Goal: Check status: Check status

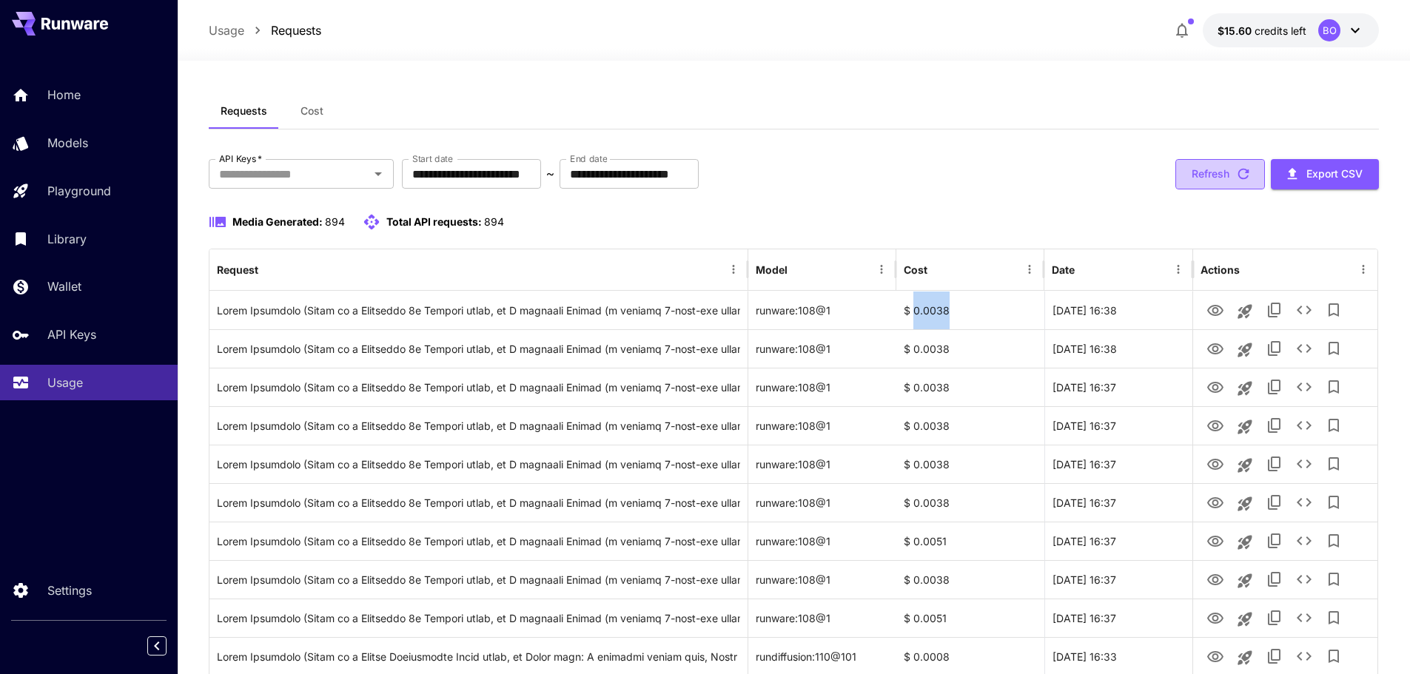
click at [1212, 175] on button "Refresh" at bounding box center [1220, 174] width 90 height 30
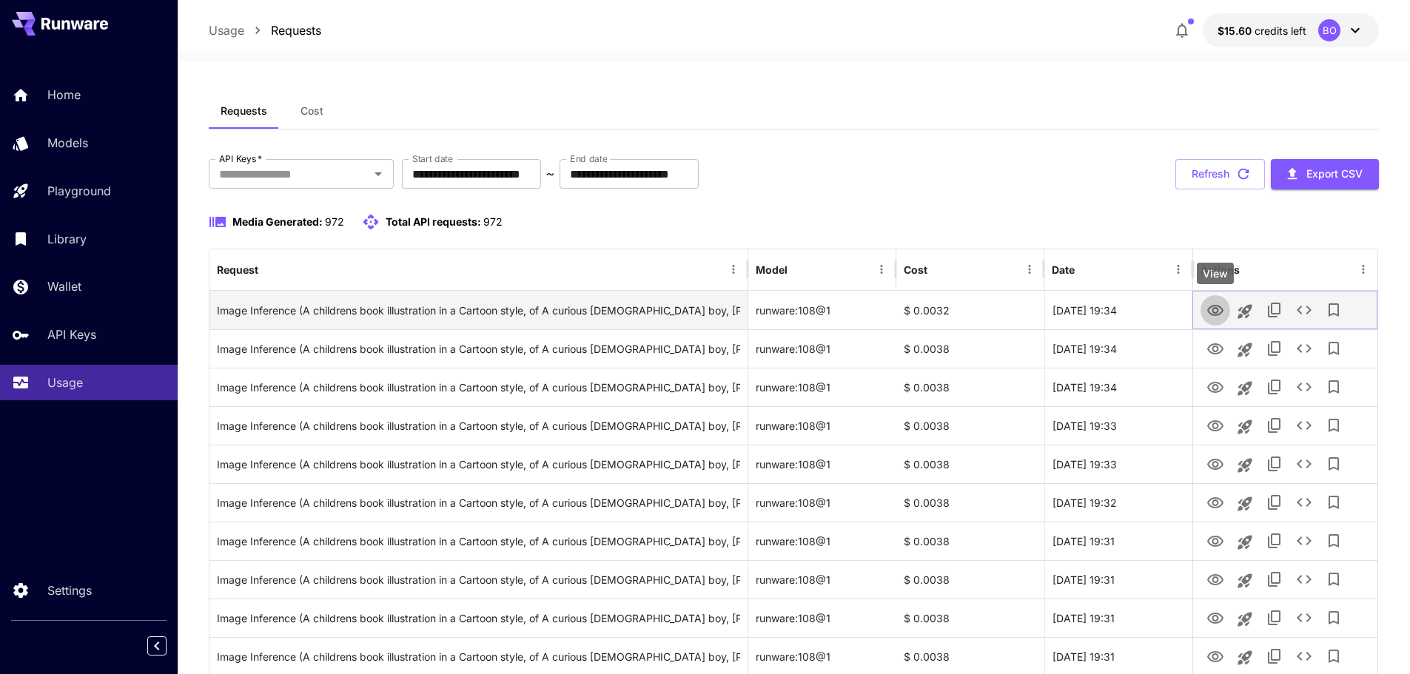
click at [1215, 310] on icon "View" at bounding box center [1215, 311] width 18 height 18
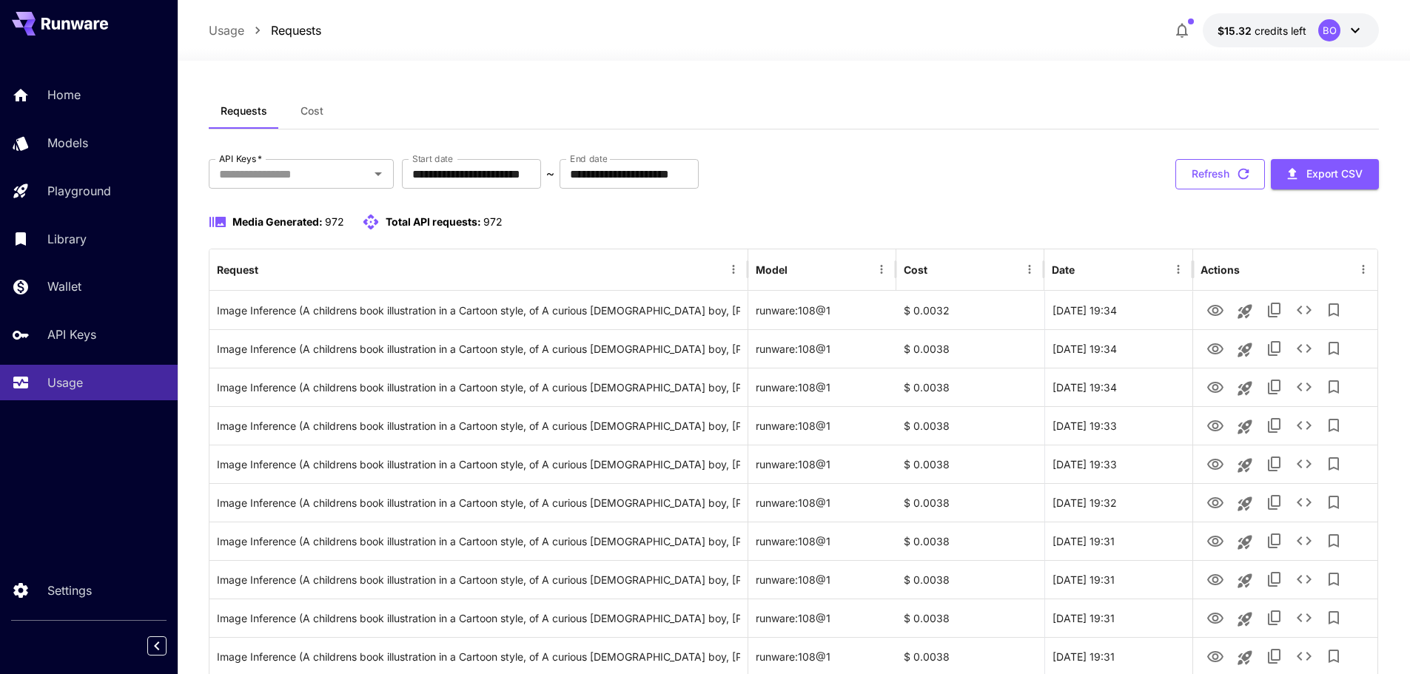
click at [1202, 168] on button "Refresh" at bounding box center [1220, 174] width 90 height 30
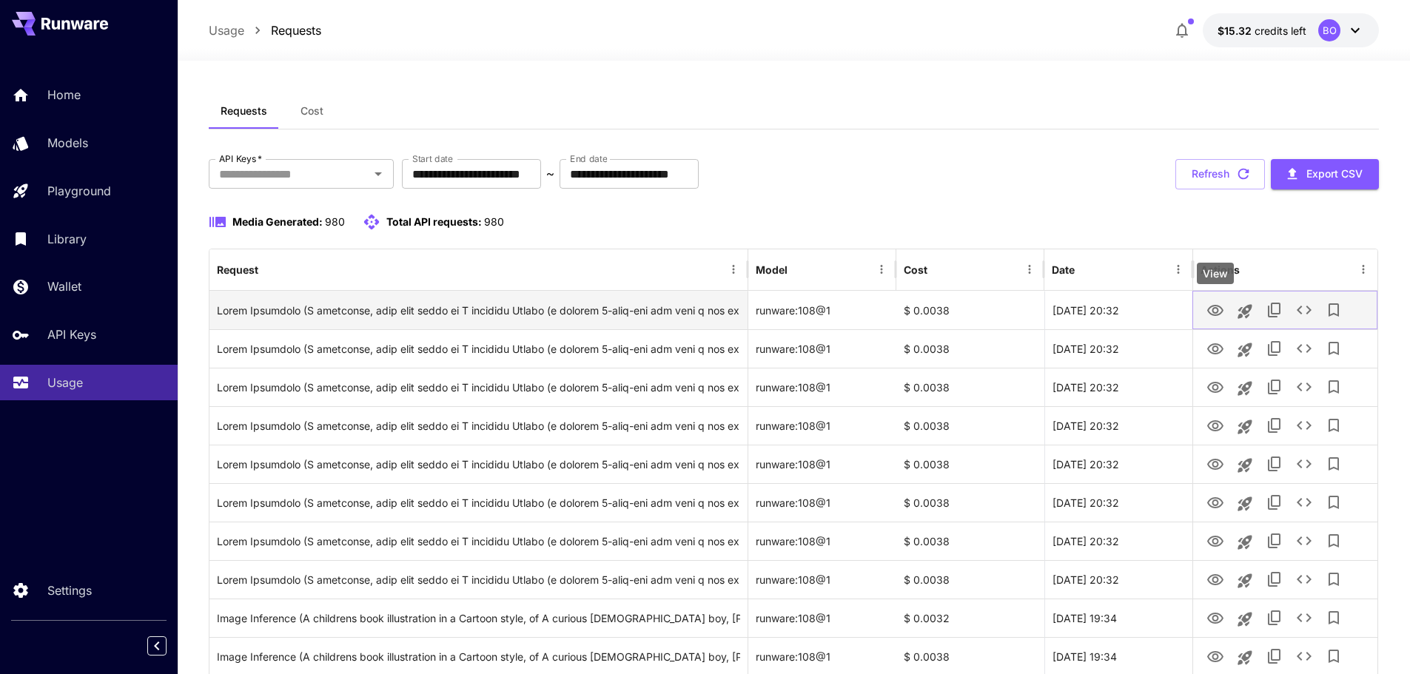
click at [1214, 313] on icon "View" at bounding box center [1215, 310] width 16 height 11
click at [1299, 303] on icon "See details" at bounding box center [1304, 310] width 18 height 18
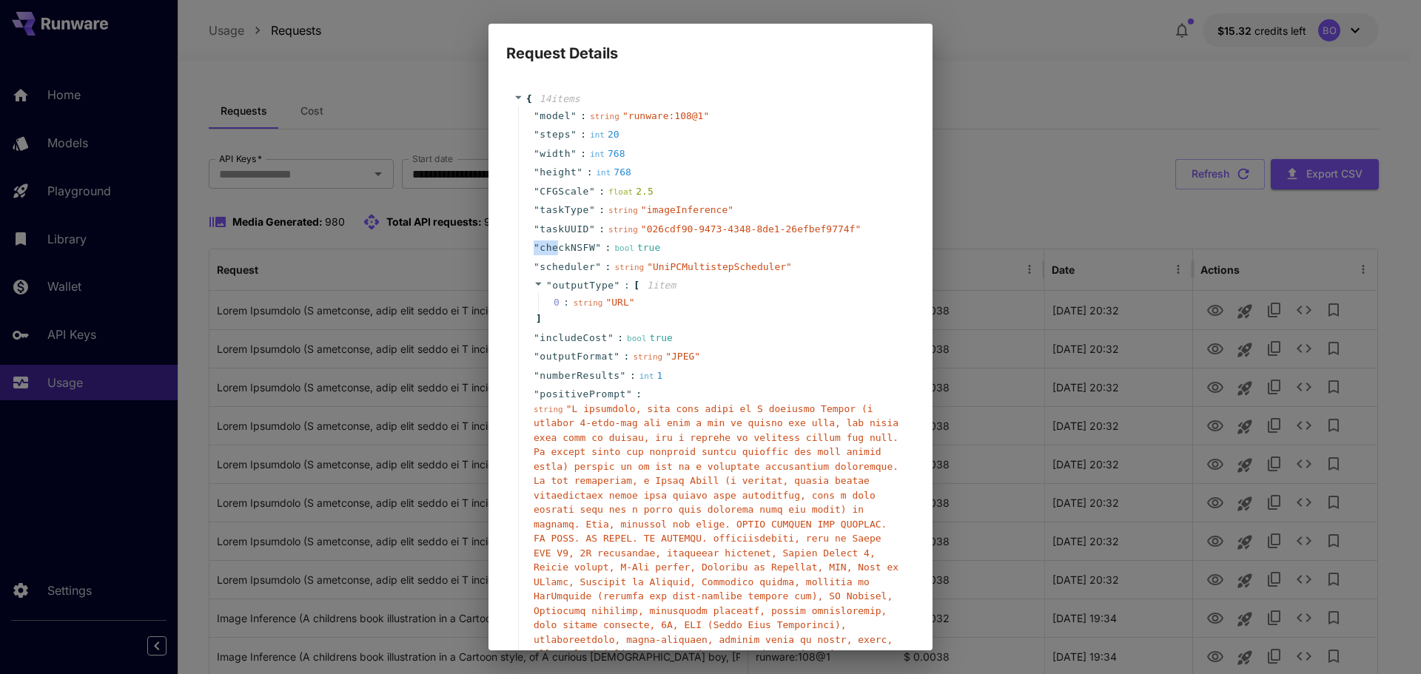
drag, startPoint x: 531, startPoint y: 246, endPoint x: 554, endPoint y: 242, distance: 22.6
click at [554, 242] on div "" checkNSFW " : bool true" at bounding box center [712, 247] width 389 height 19
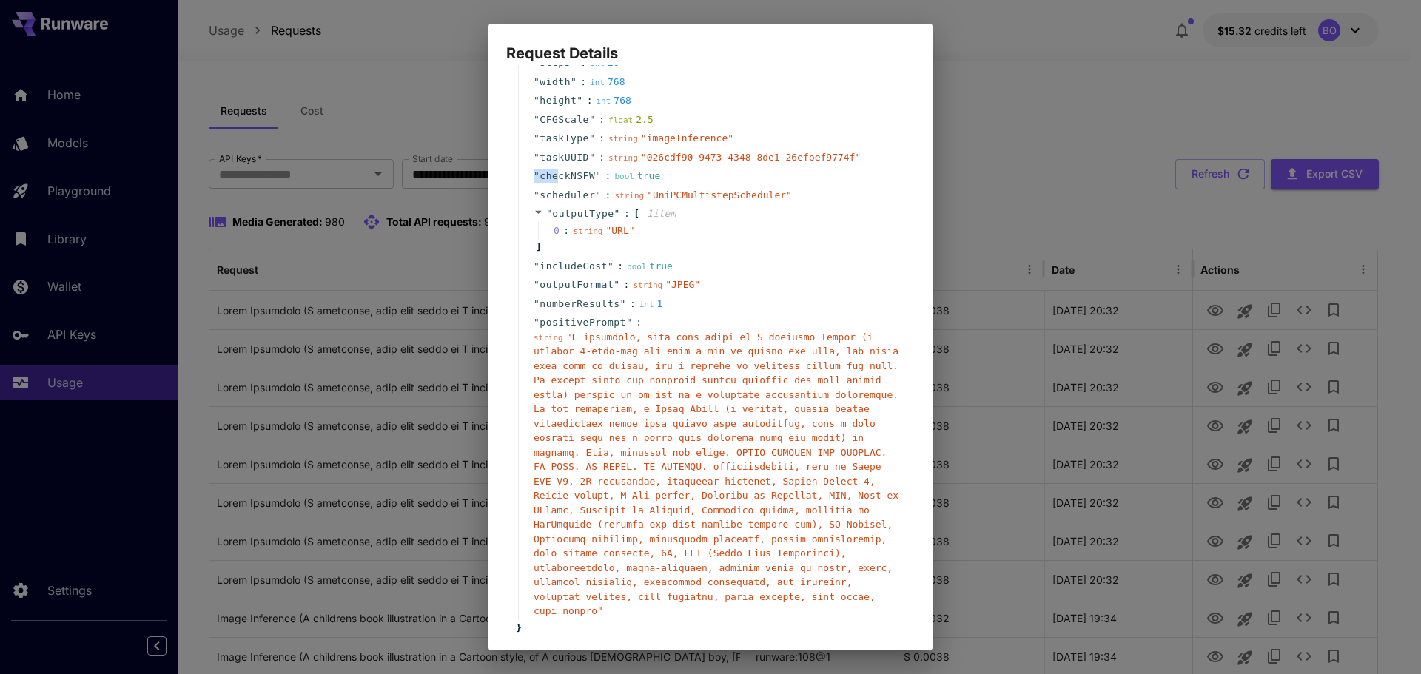
scroll to position [131, 0]
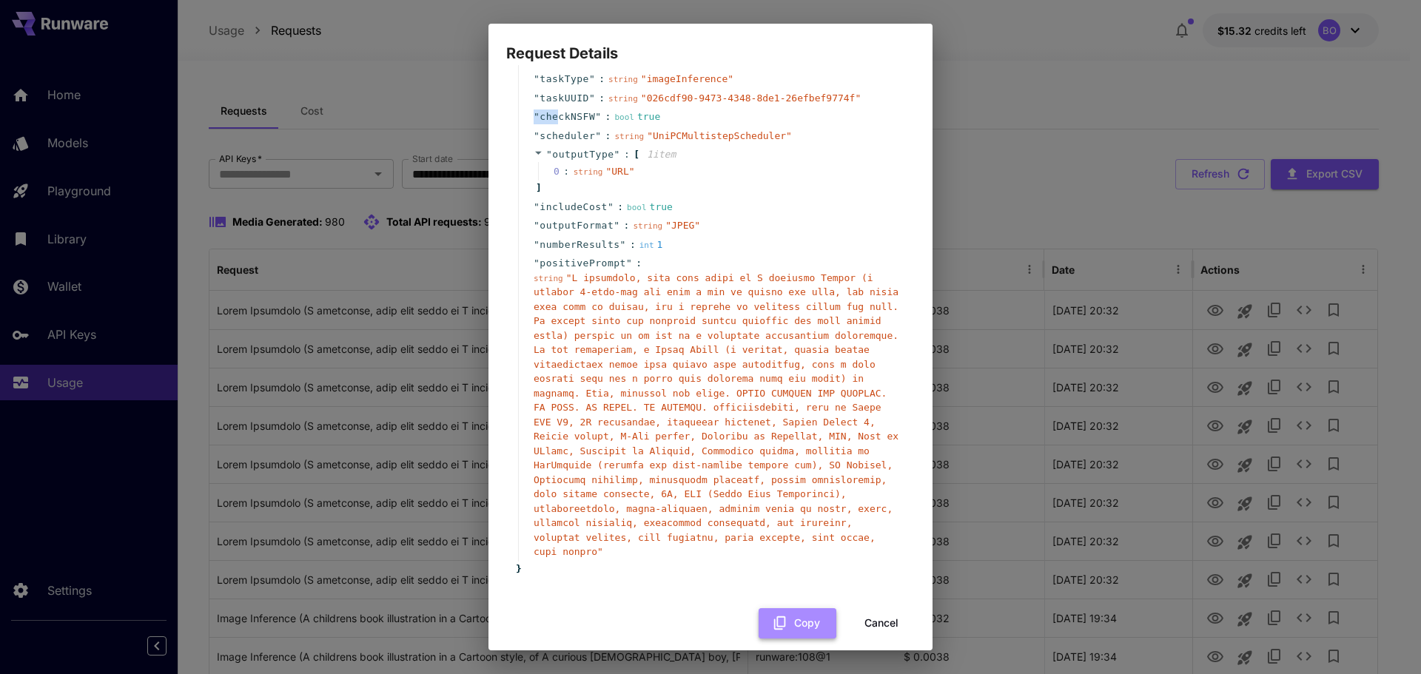
click at [781, 608] on button "Copy" at bounding box center [797, 623] width 78 height 30
